Goal: Task Accomplishment & Management: Use online tool/utility

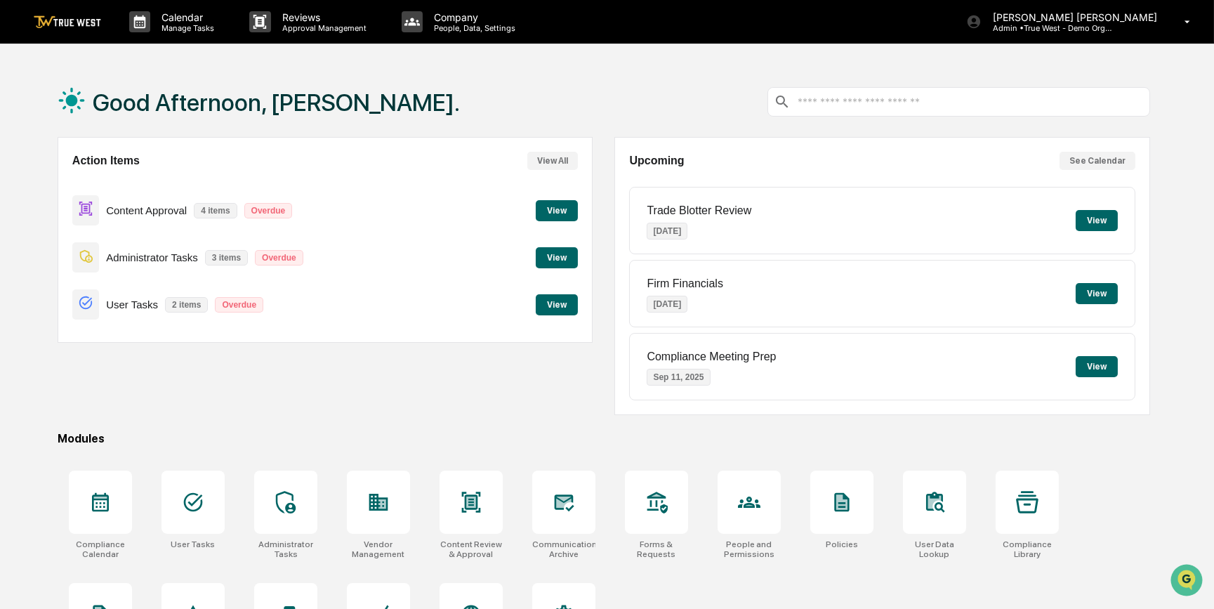
scroll to position [72, 0]
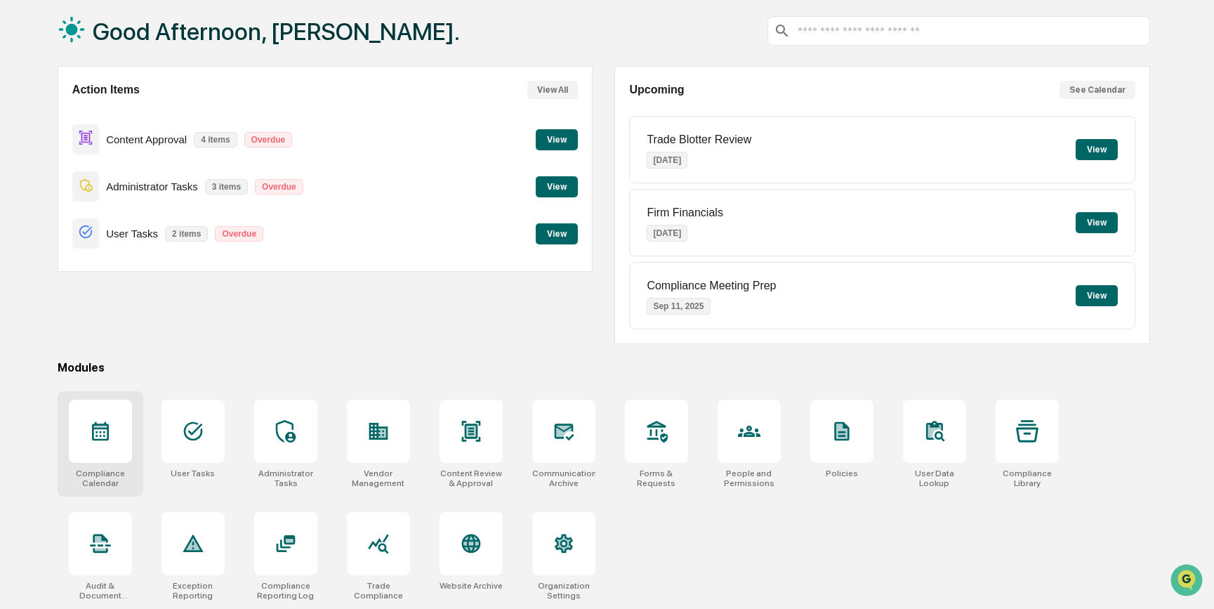
click at [100, 439] on icon at bounding box center [100, 431] width 17 height 19
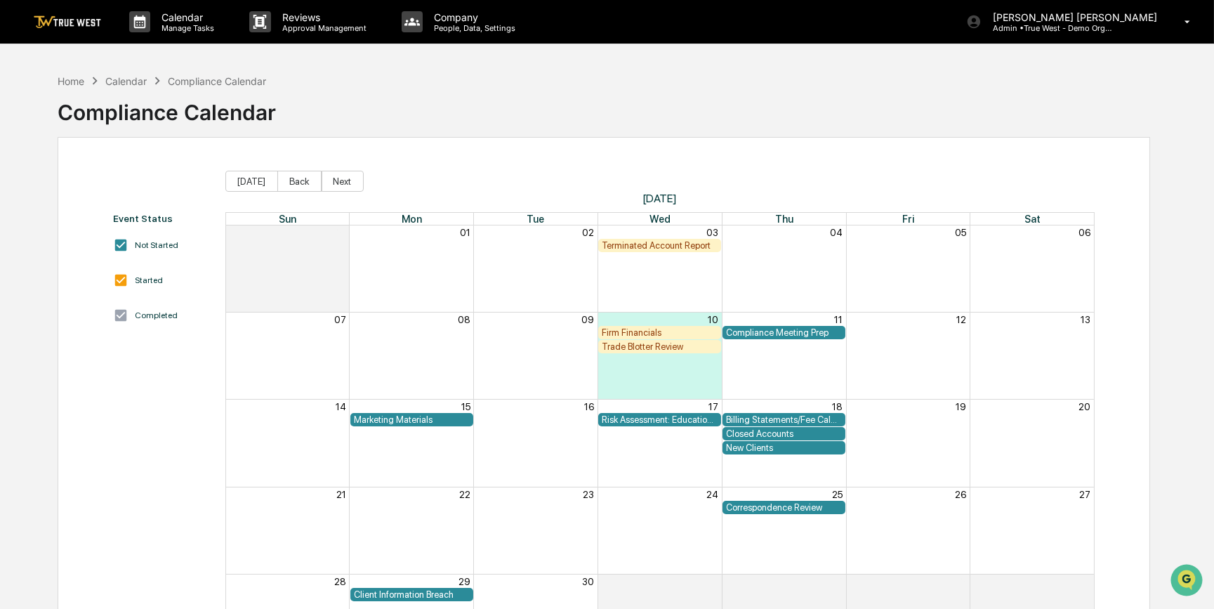
click at [787, 336] on div "Compliance Meeting Prep" at bounding box center [784, 332] width 116 height 11
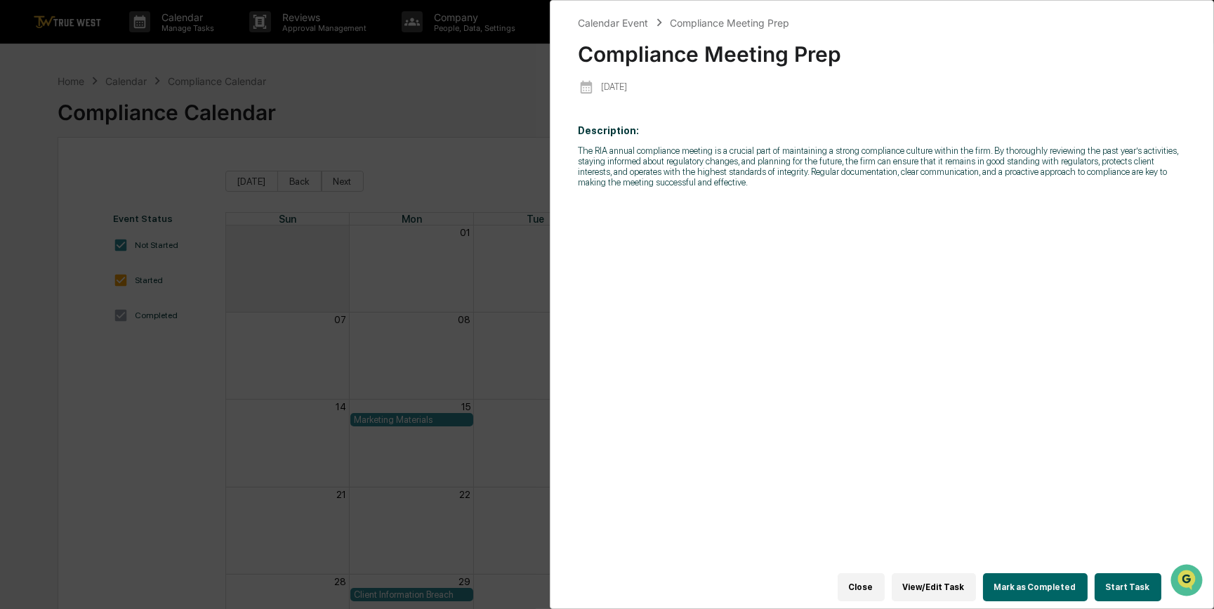
click at [1119, 579] on button "Start Task" at bounding box center [1128, 587] width 67 height 28
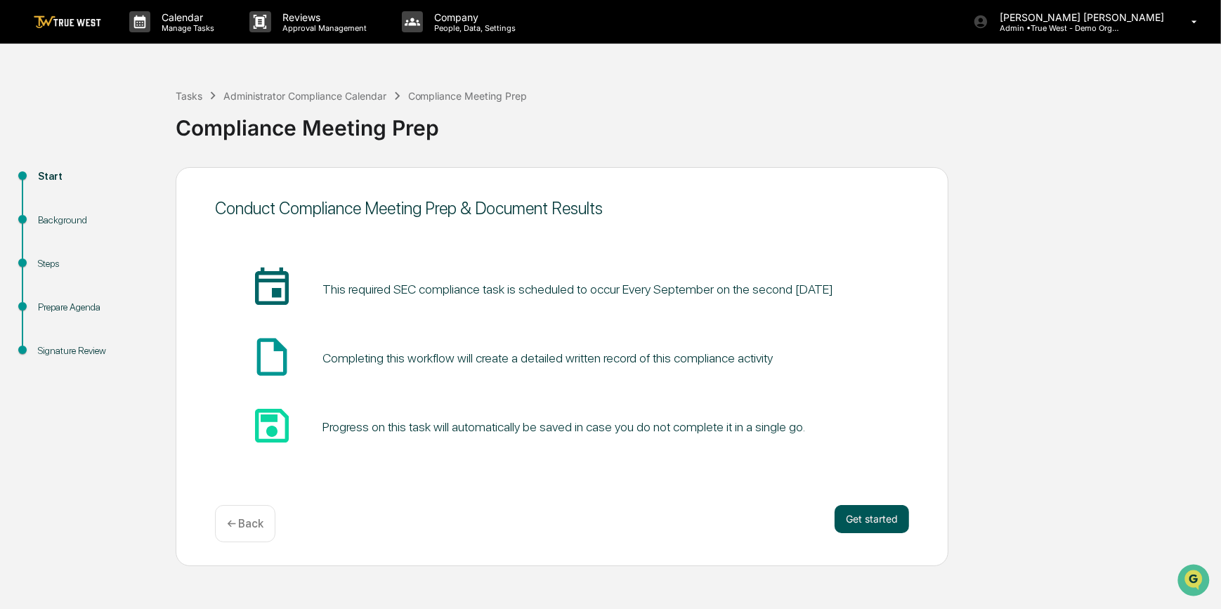
click at [867, 523] on button "Get started" at bounding box center [871, 519] width 74 height 28
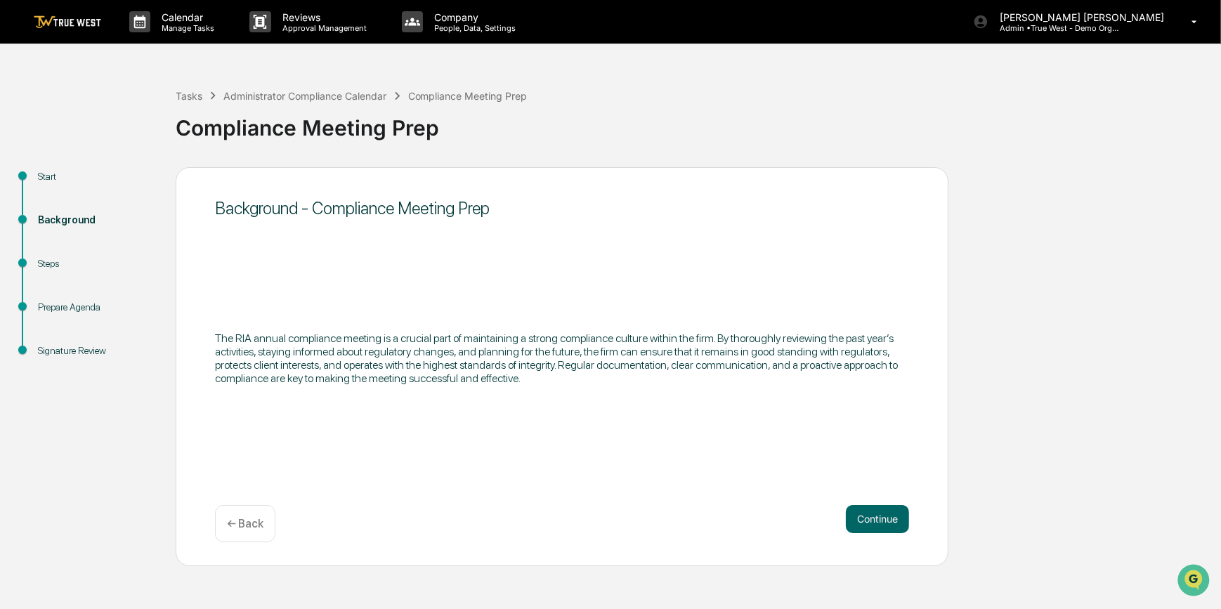
click at [867, 523] on button "Continue" at bounding box center [877, 519] width 63 height 28
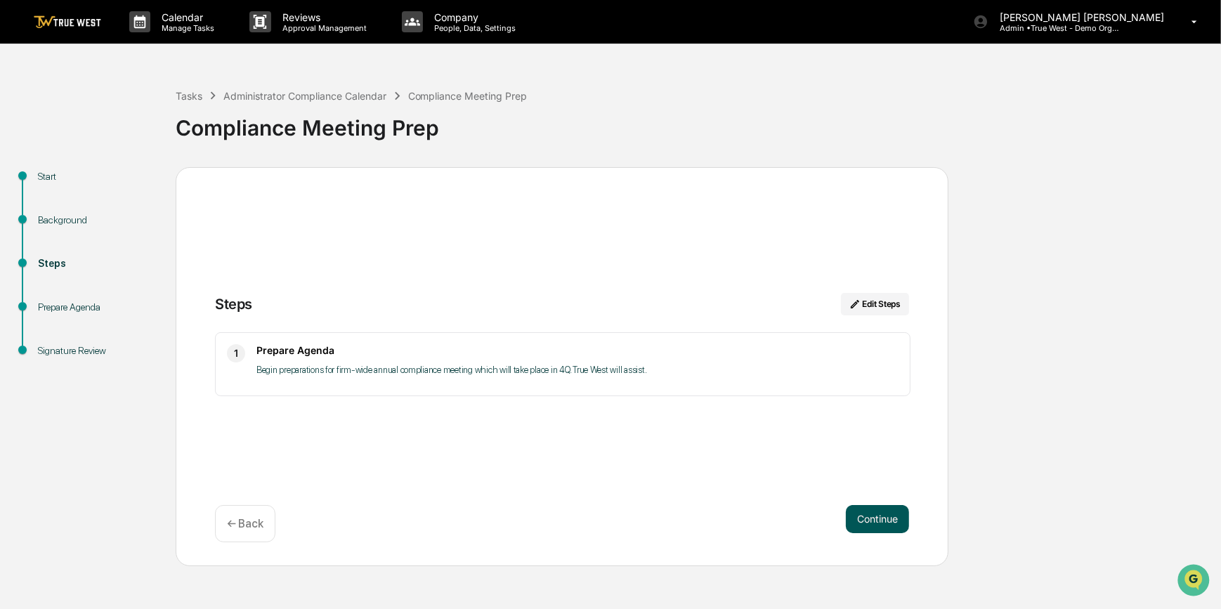
click at [867, 519] on button "Continue" at bounding box center [877, 519] width 63 height 28
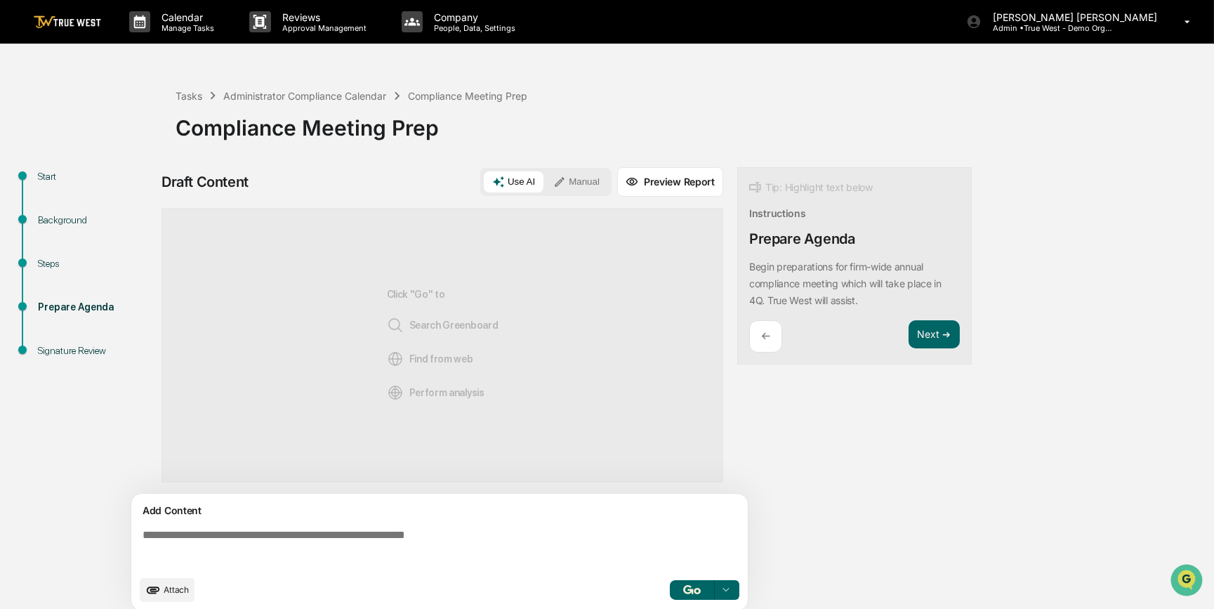
click at [579, 183] on button "Manual" at bounding box center [576, 181] width 63 height 21
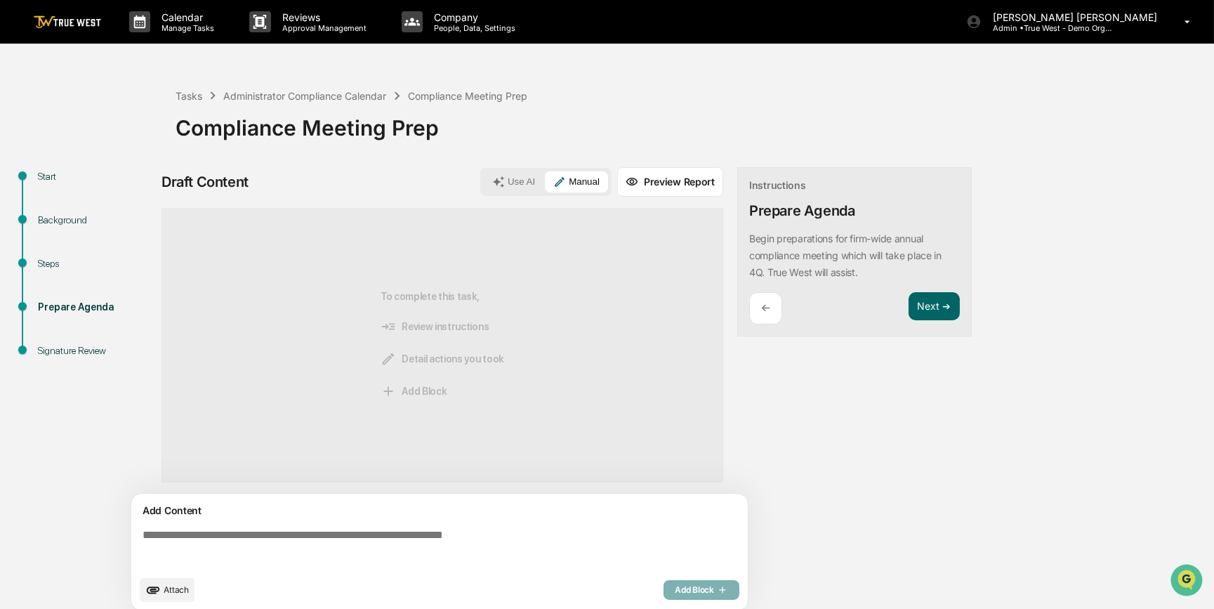
click at [379, 545] on textarea at bounding box center [442, 548] width 611 height 51
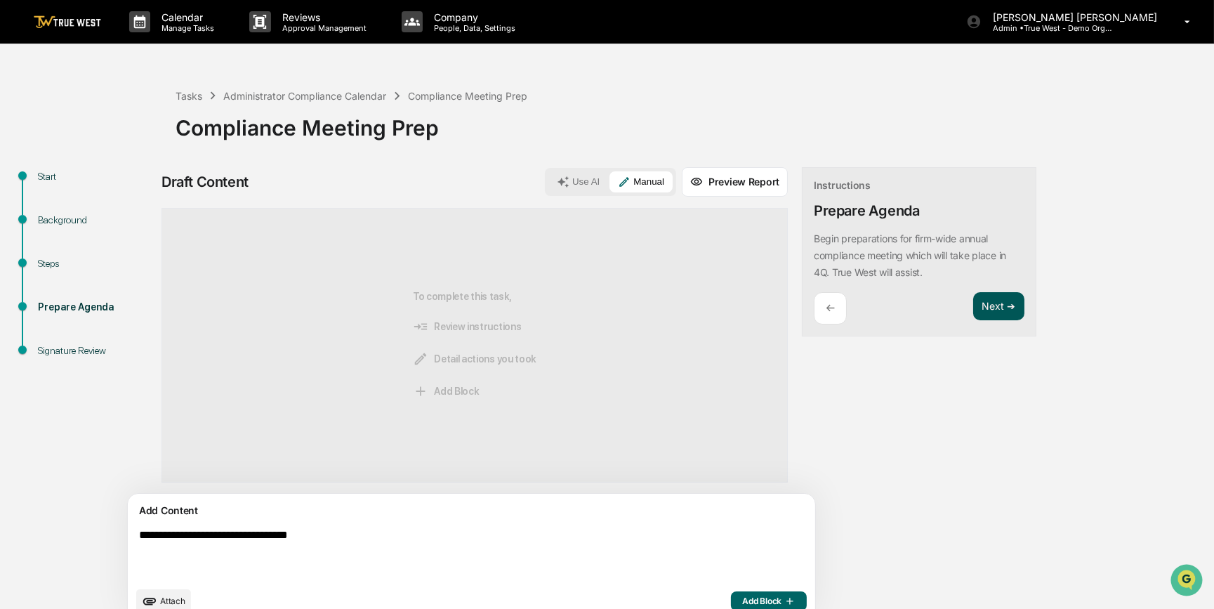
type textarea "**********"
click at [973, 302] on button "Next ➔" at bounding box center [998, 306] width 51 height 29
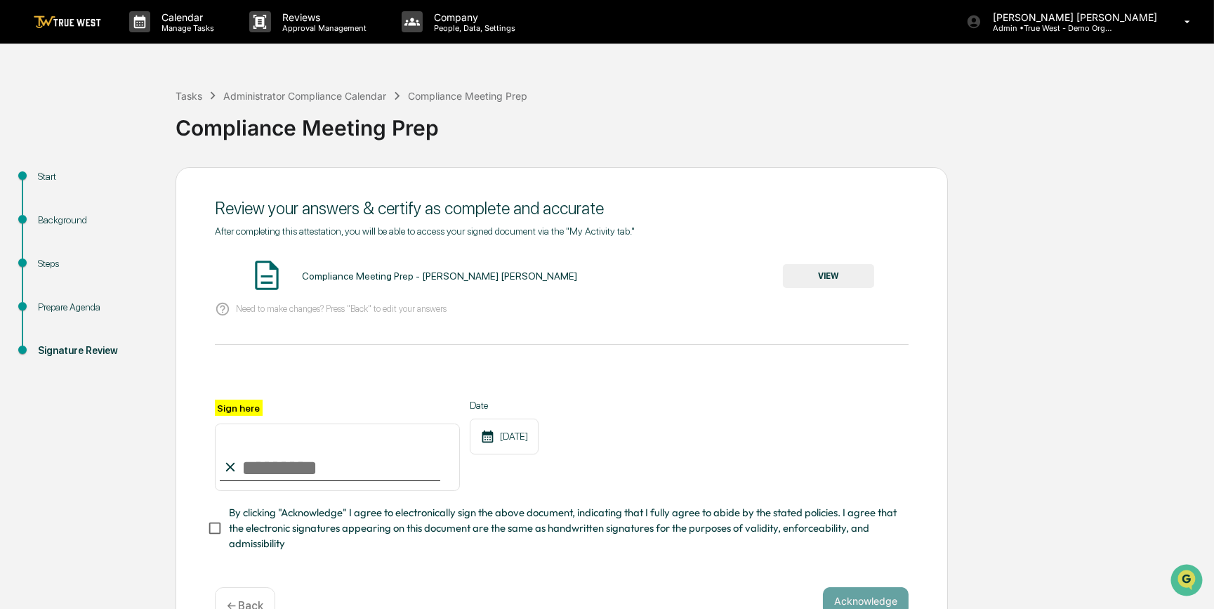
click at [53, 21] on img at bounding box center [67, 21] width 67 height 13
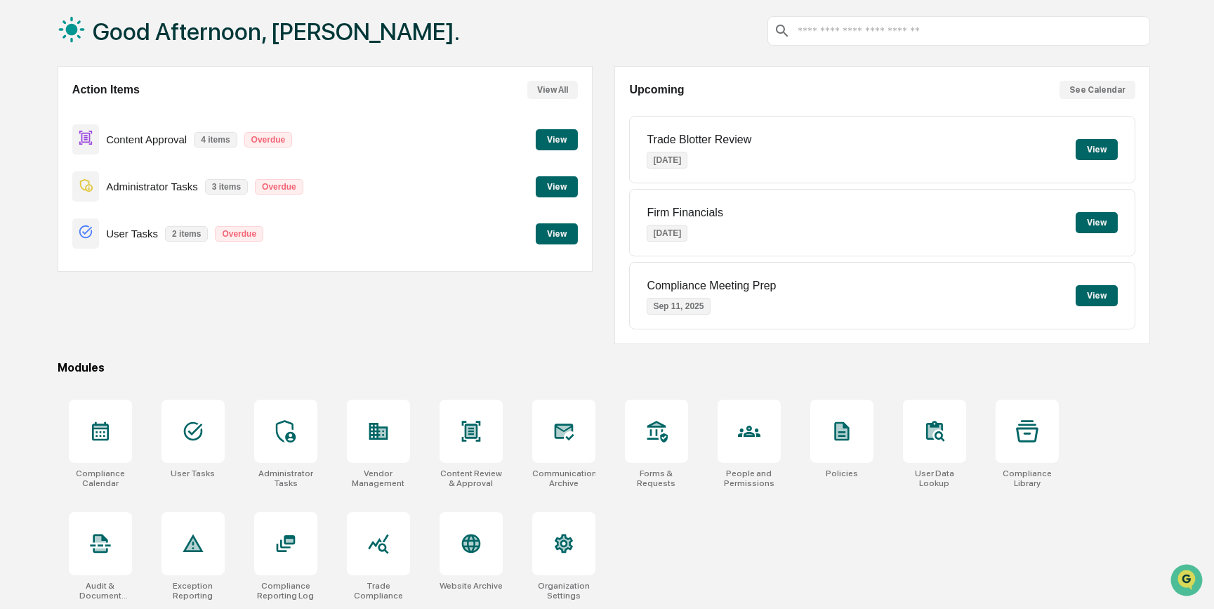
scroll to position [72, 0]
click at [382, 442] on div at bounding box center [378, 431] width 63 height 63
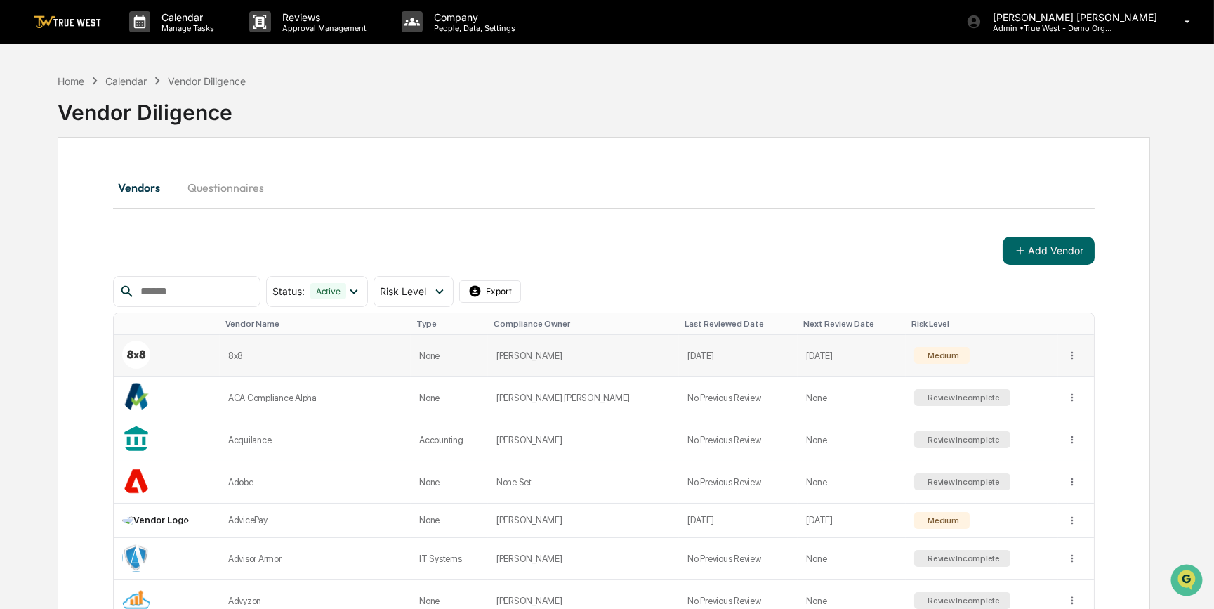
click at [261, 365] on td "8x8" at bounding box center [315, 356] width 191 height 42
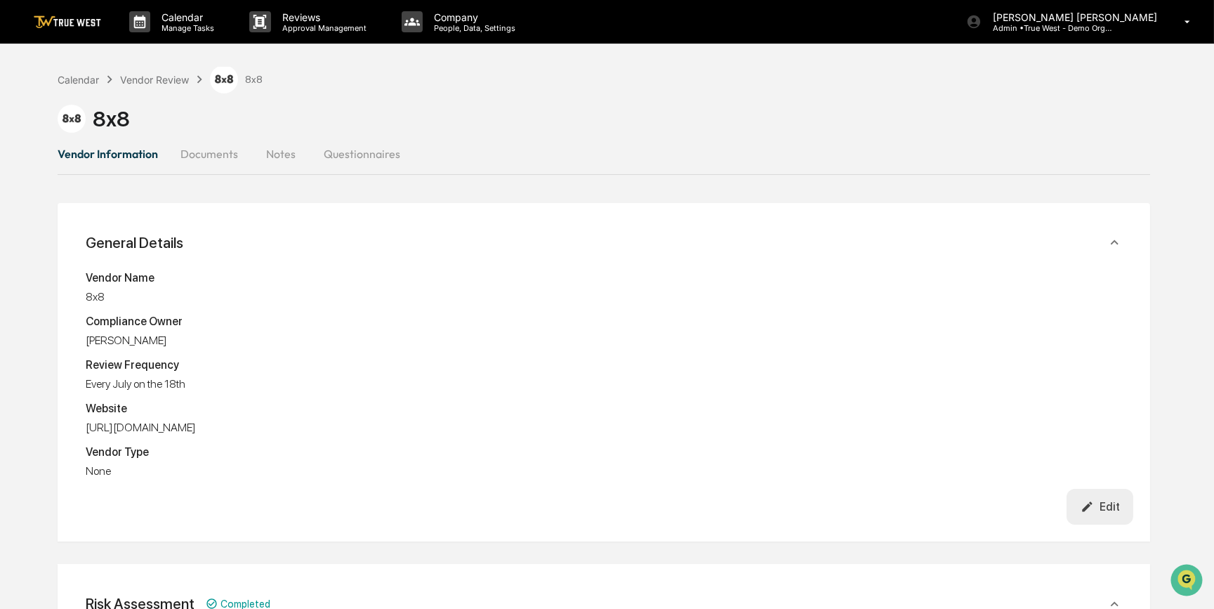
click at [84, 25] on img at bounding box center [67, 21] width 67 height 13
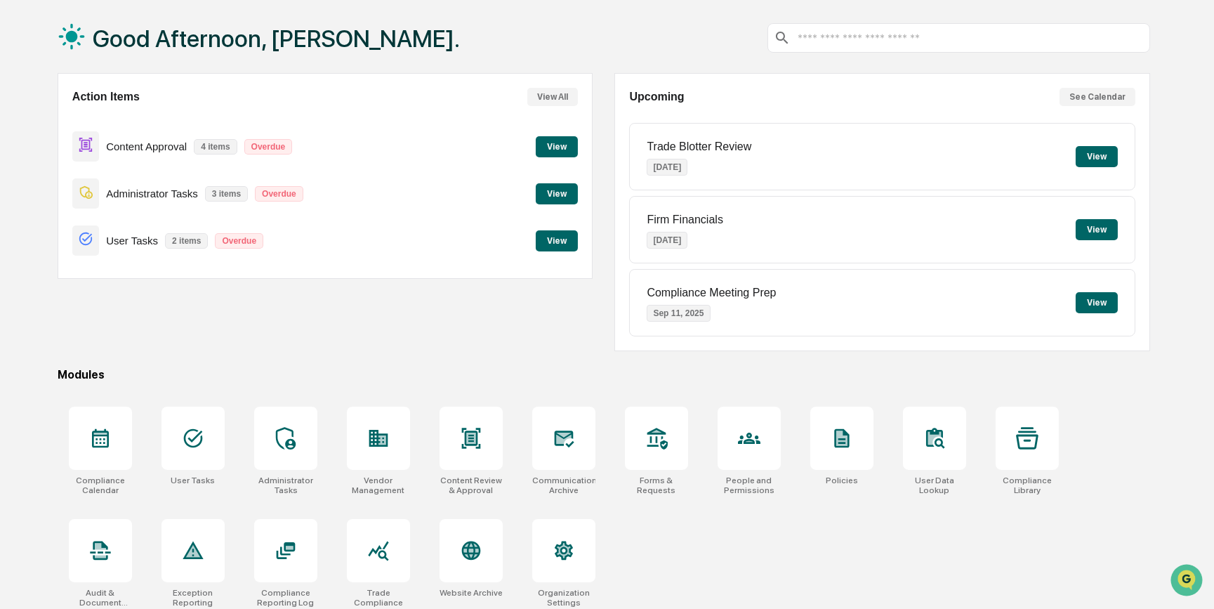
scroll to position [72, 0]
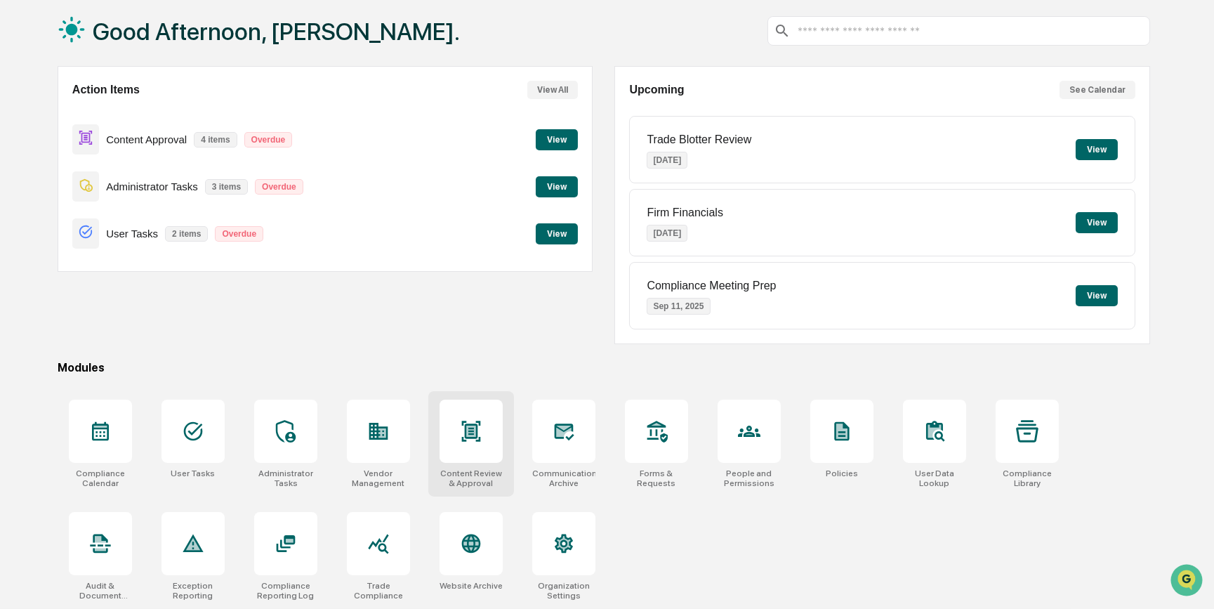
click at [488, 432] on div at bounding box center [471, 431] width 63 height 63
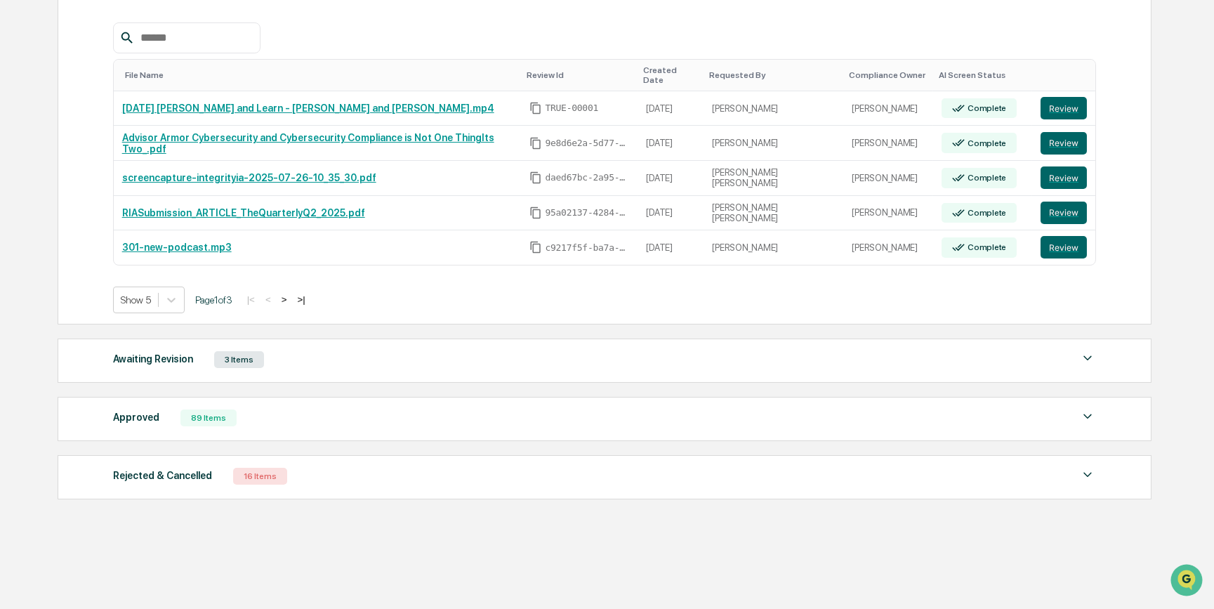
scroll to position [246, 0]
click at [166, 353] on div "Awaiting Revision" at bounding box center [153, 358] width 80 height 18
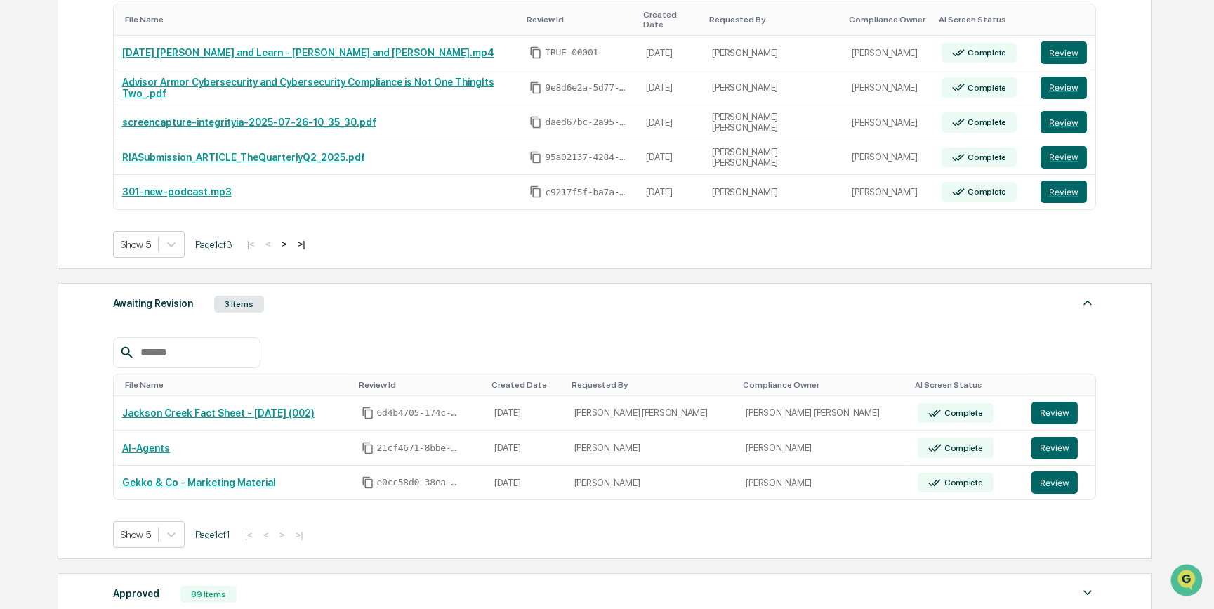
scroll to position [373, 0]
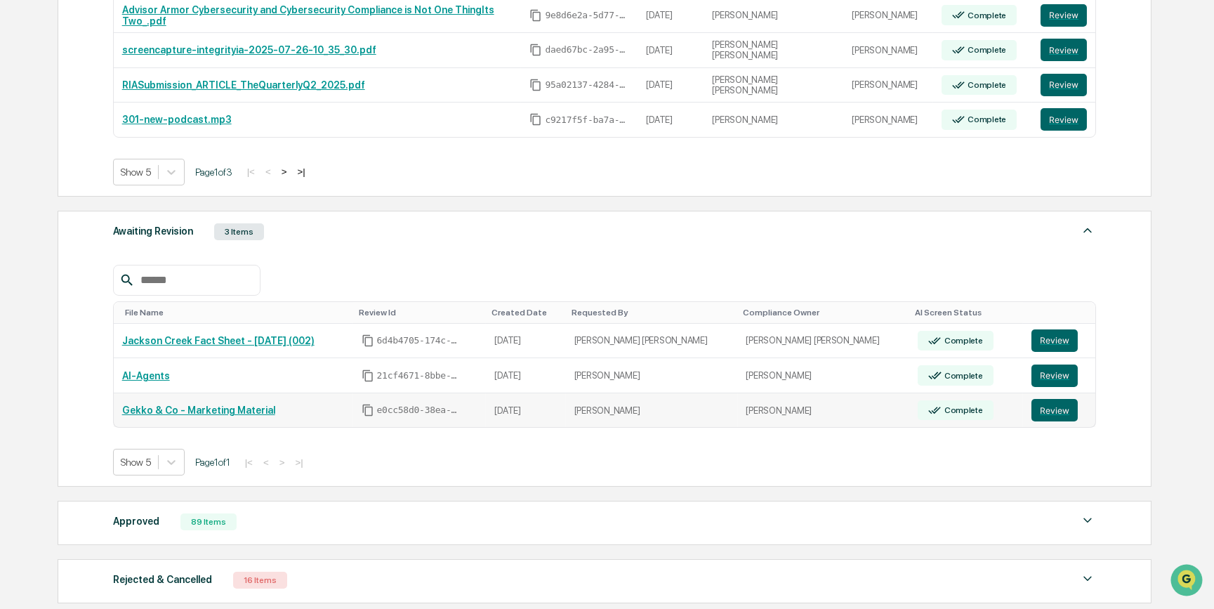
click at [209, 405] on link "Gekko & Co - Marketing Material" at bounding box center [198, 410] width 153 height 11
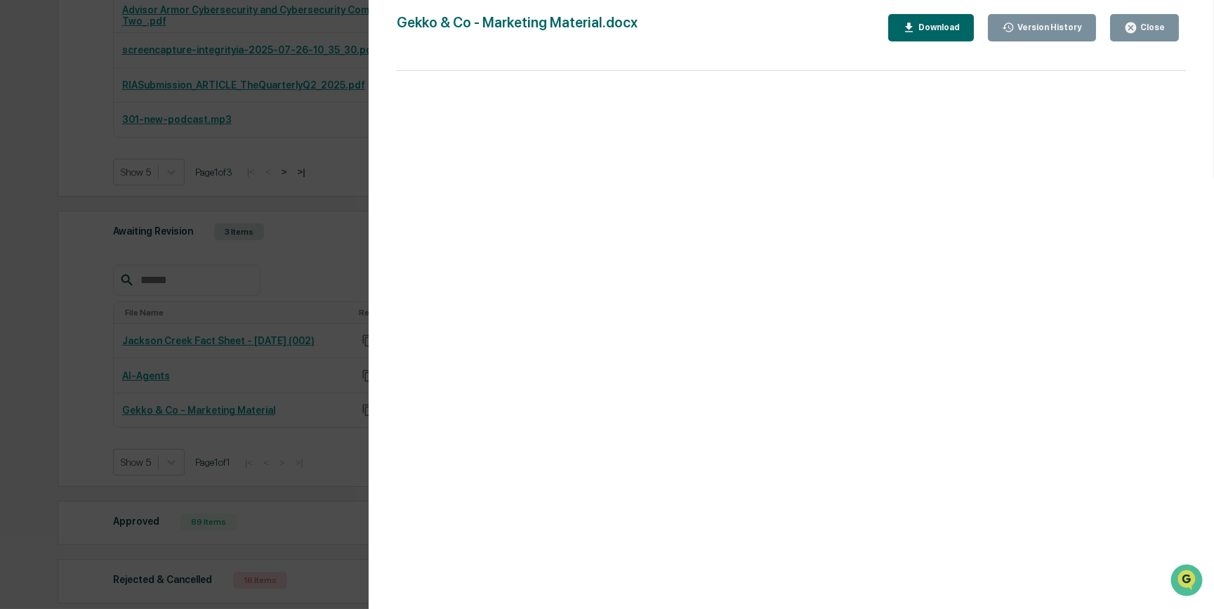
click at [1143, 32] on div "Close" at bounding box center [1151, 27] width 27 height 10
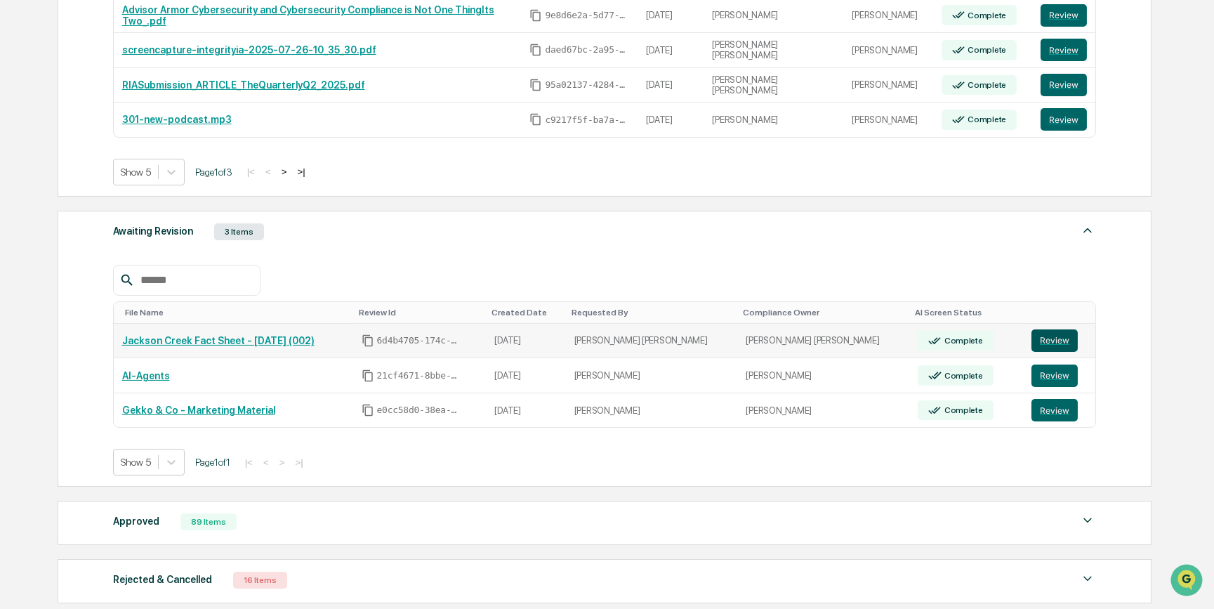
click at [1036, 329] on button "Review" at bounding box center [1055, 340] width 46 height 22
click at [1032, 399] on button "Review" at bounding box center [1055, 410] width 46 height 22
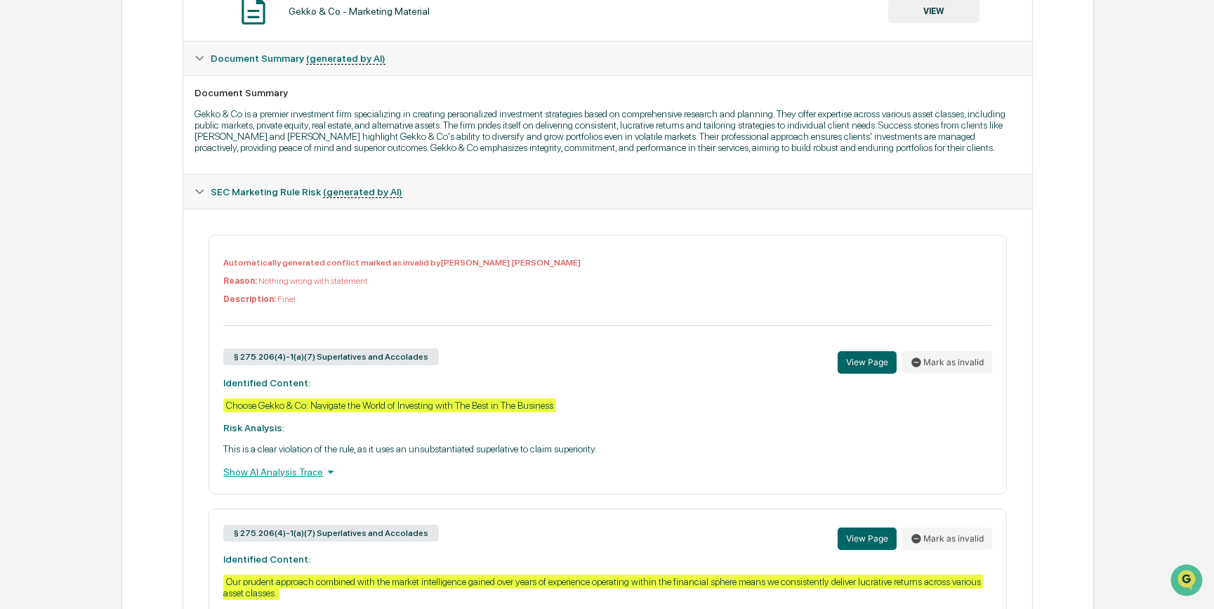
scroll to position [383, 0]
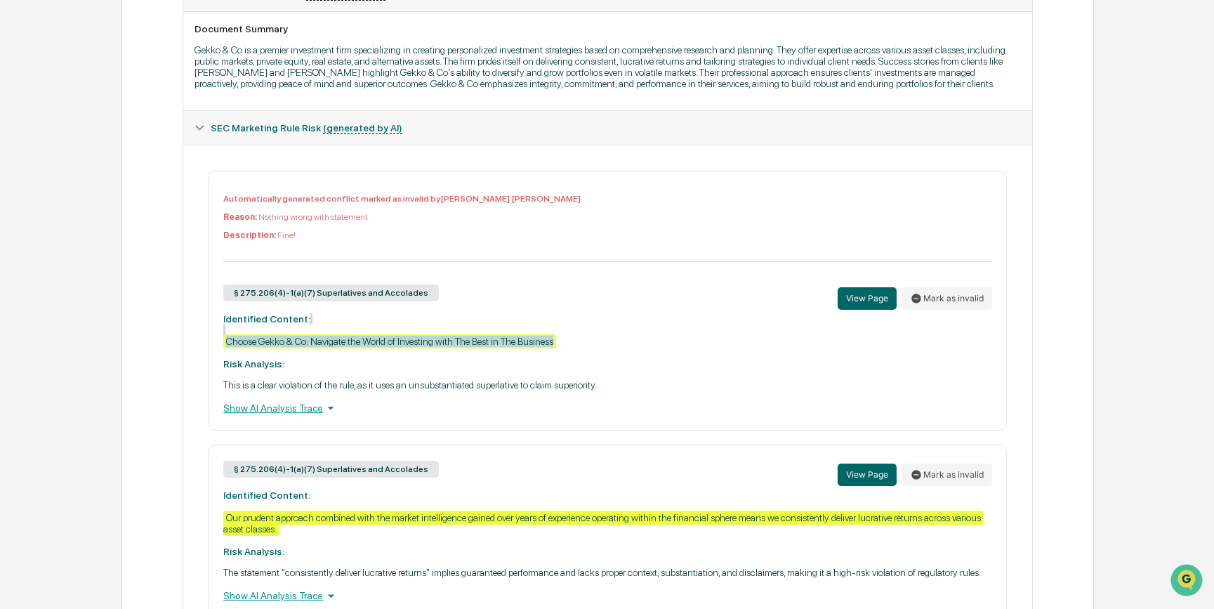
drag, startPoint x: 469, startPoint y: 343, endPoint x: 559, endPoint y: 347, distance: 90.0
click at [556, 347] on div "Choose Gekko & Co: Navigate the World of Investing with The Best in The Business" at bounding box center [389, 341] width 333 height 14
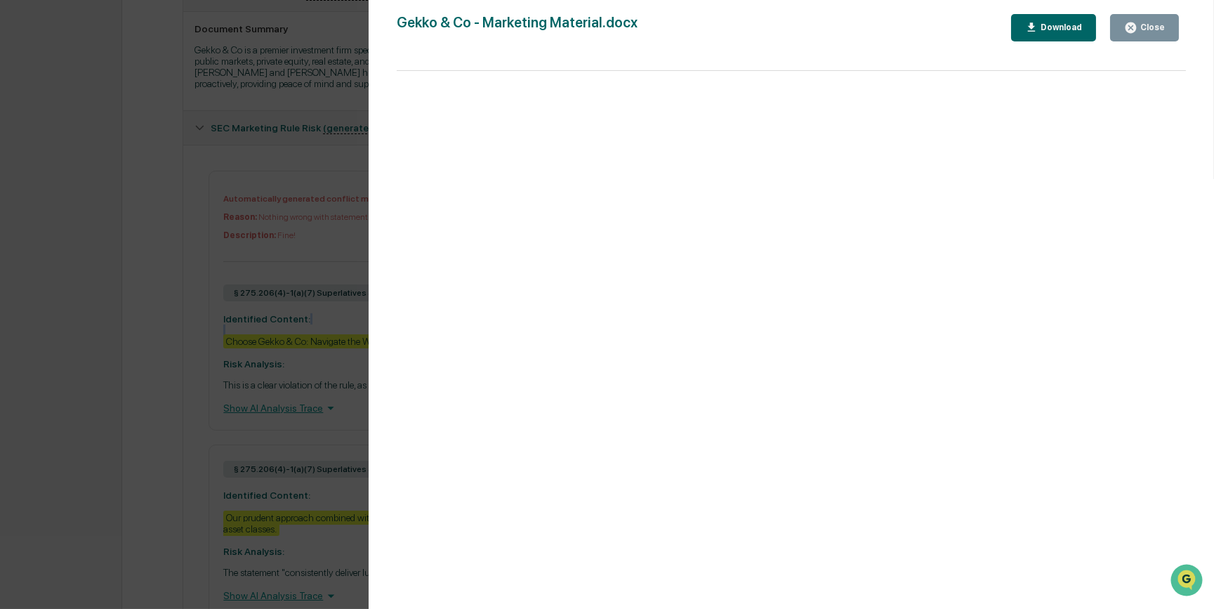
click at [1141, 32] on div "Close" at bounding box center [1151, 27] width 27 height 10
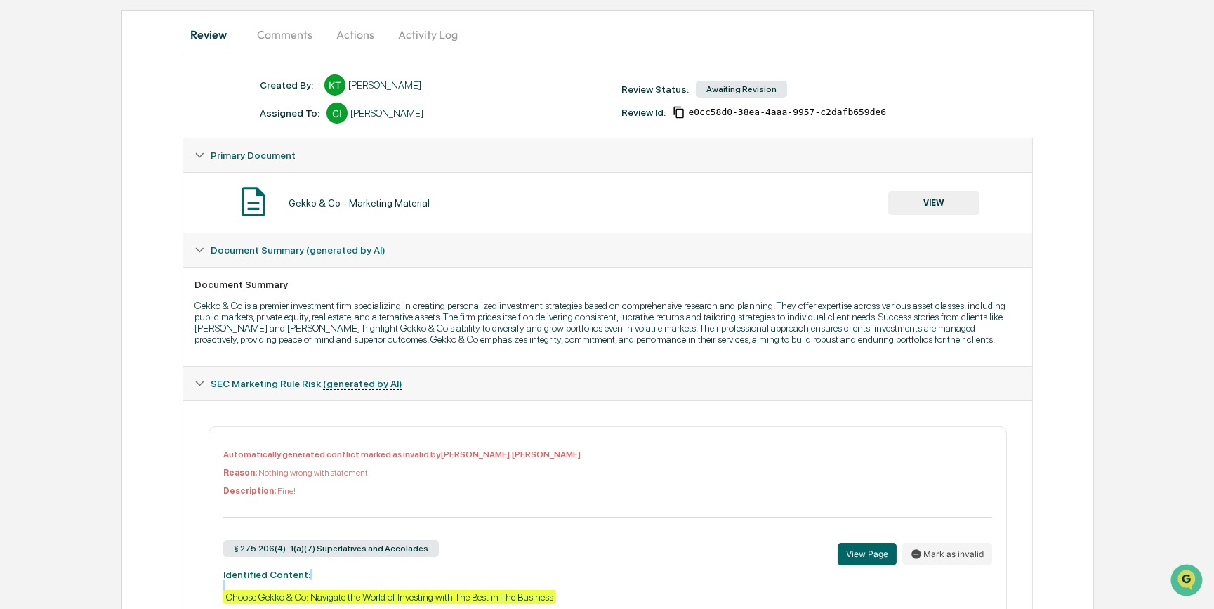
scroll to position [0, 0]
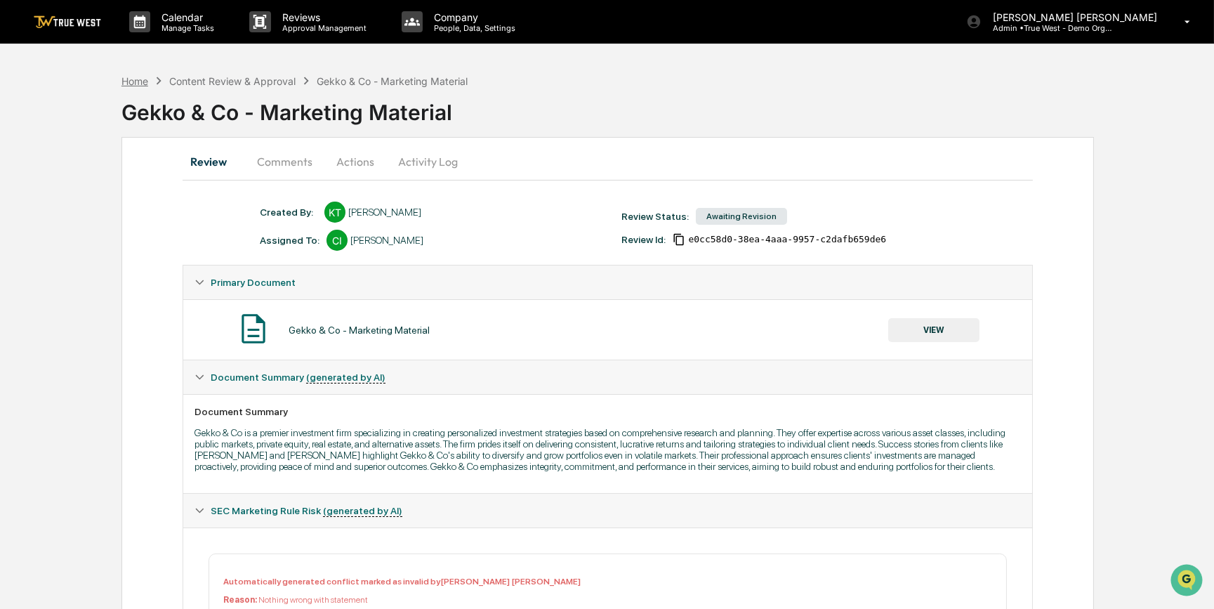
click at [133, 81] on div "Home" at bounding box center [135, 81] width 27 height 12
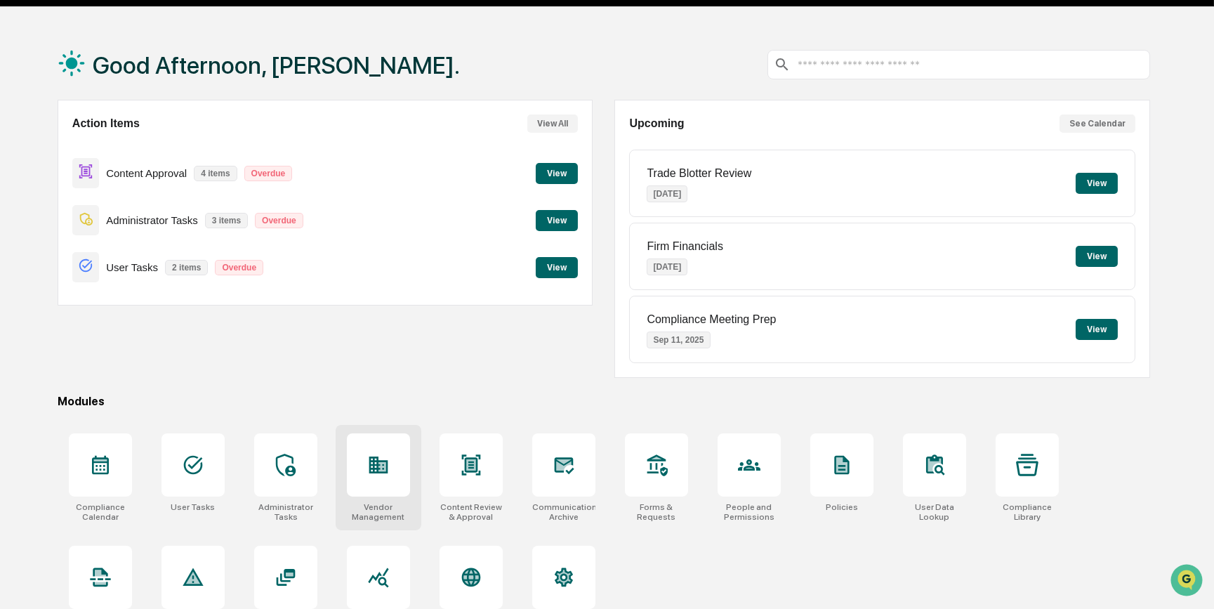
scroll to position [72, 0]
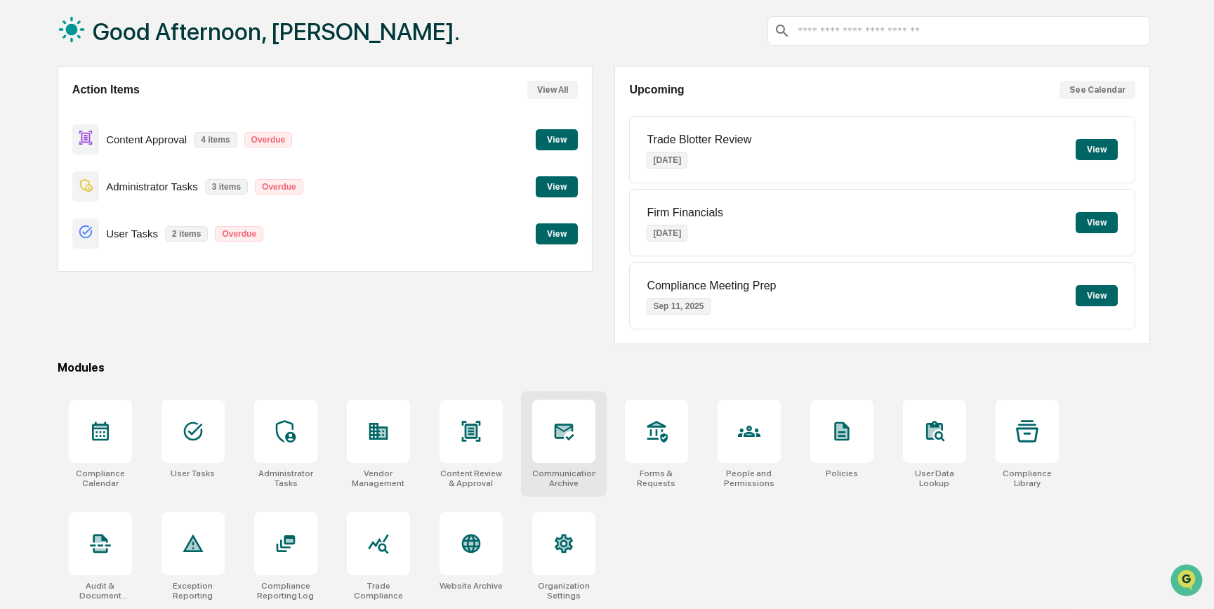
click at [576, 445] on div at bounding box center [563, 431] width 63 height 63
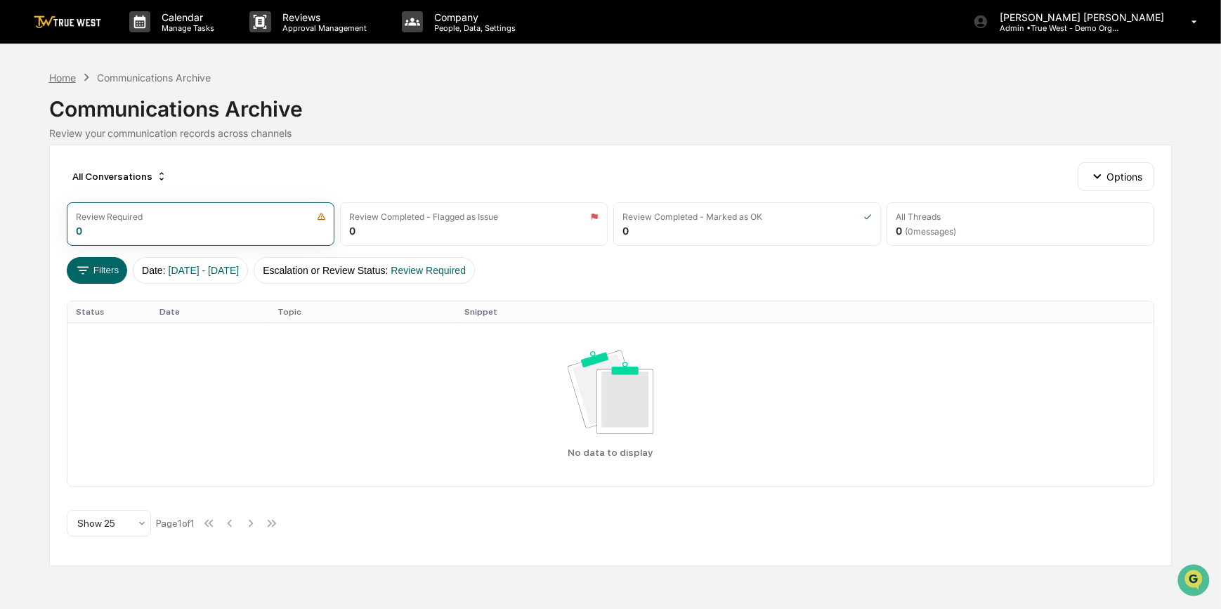
click at [65, 76] on div "Home" at bounding box center [62, 78] width 27 height 12
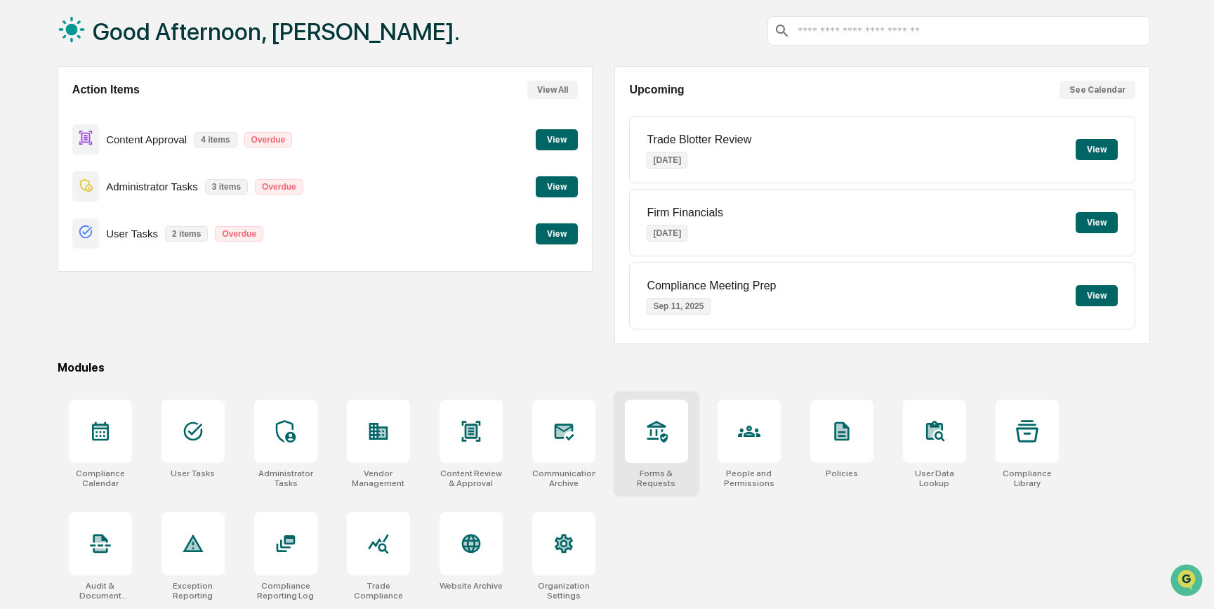
scroll to position [72, 0]
click at [372, 541] on icon at bounding box center [378, 544] width 20 height 20
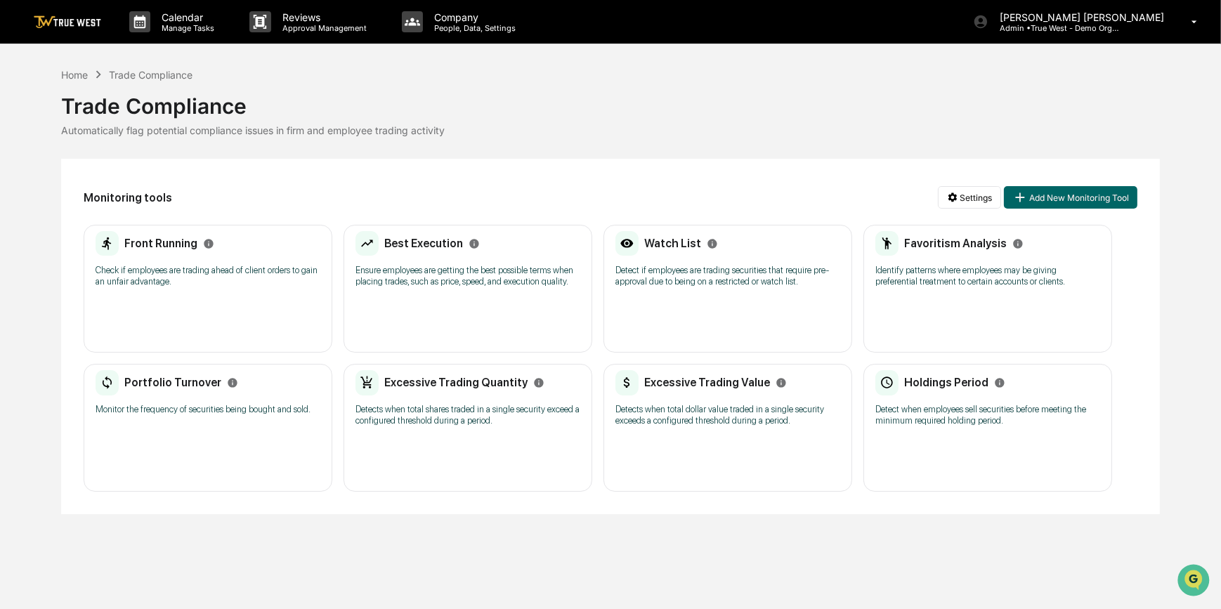
click at [206, 263] on div "Front Running Check if employees are trading ahead of client orders to gain an …" at bounding box center [208, 263] width 225 height 65
click at [687, 284] on p "Detect if employees are trading securities that require pre-approval due to bei…" at bounding box center [727, 276] width 225 height 22
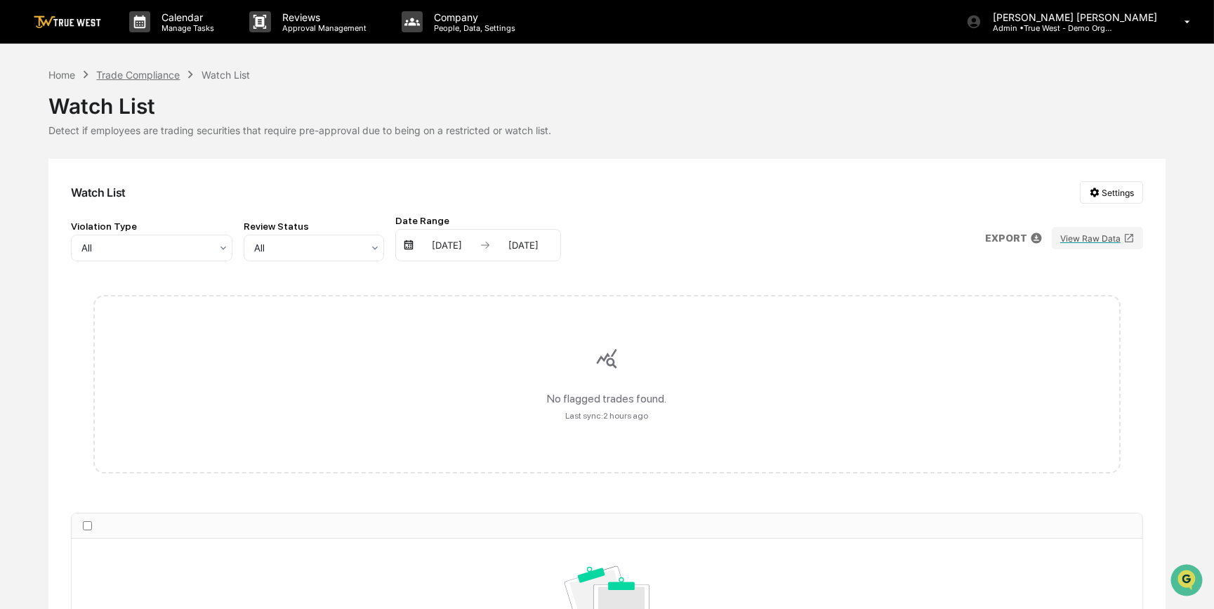
click at [178, 74] on div "Trade Compliance" at bounding box center [138, 75] width 84 height 12
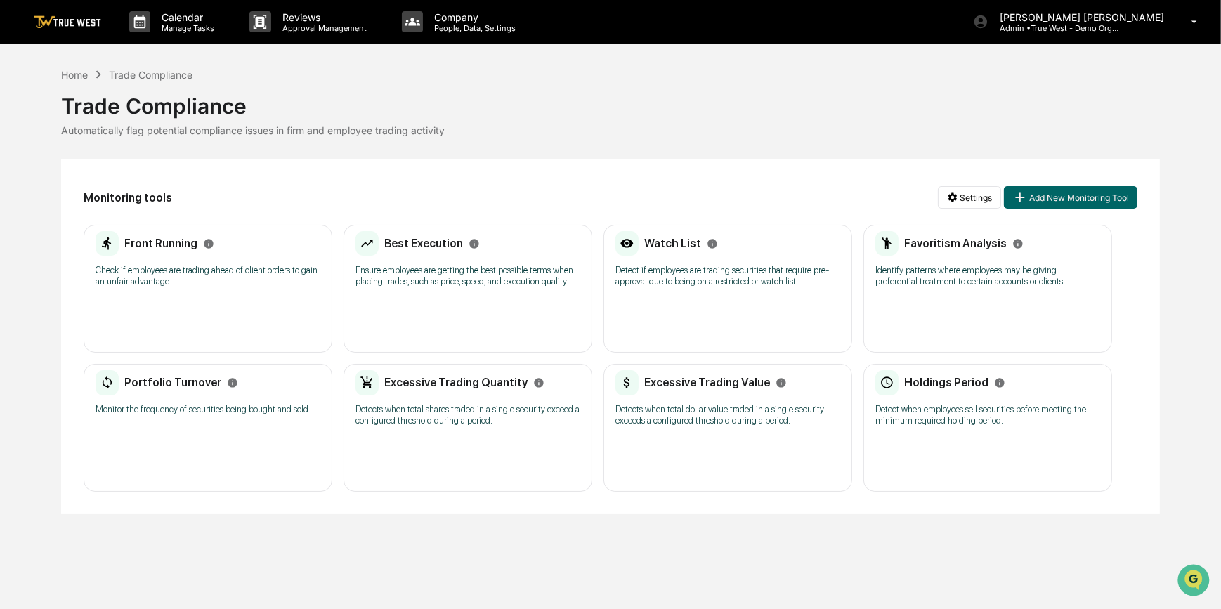
click at [70, 65] on div "Calendar Manage Tasks Reviews Approval Management Company People, Data, Setting…" at bounding box center [610, 304] width 1221 height 609
click at [70, 71] on div "Home" at bounding box center [74, 75] width 27 height 12
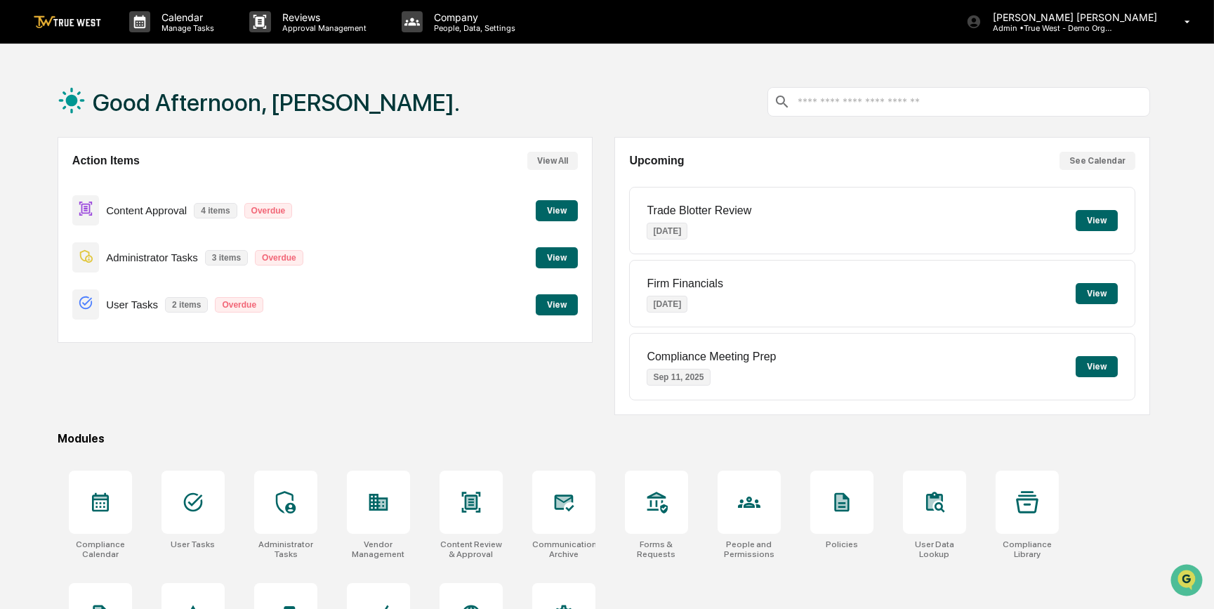
click at [534, 70] on div "Good Afternoon, [PERSON_NAME]." at bounding box center [604, 102] width 1093 height 70
